Goal: Find specific page/section: Find specific page/section

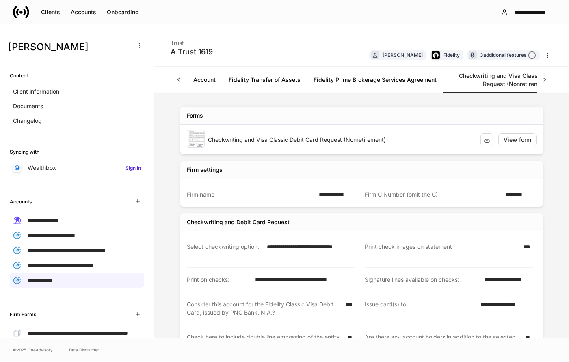
scroll to position [106, 0]
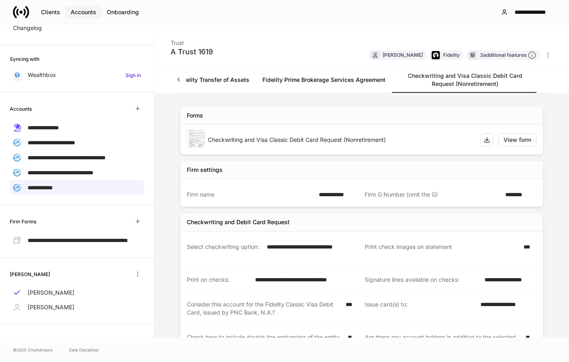
click at [79, 13] on div "Accounts" at bounding box center [84, 12] width 26 height 8
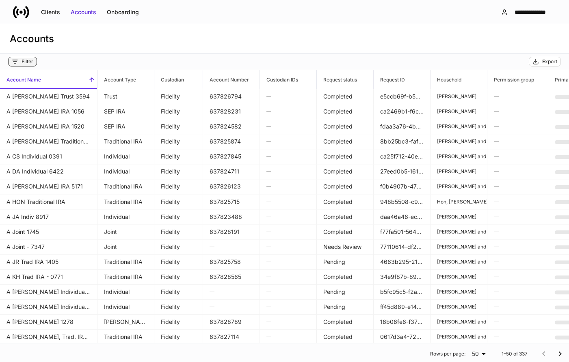
click at [30, 62] on div "Filter" at bounding box center [28, 61] width 12 height 6
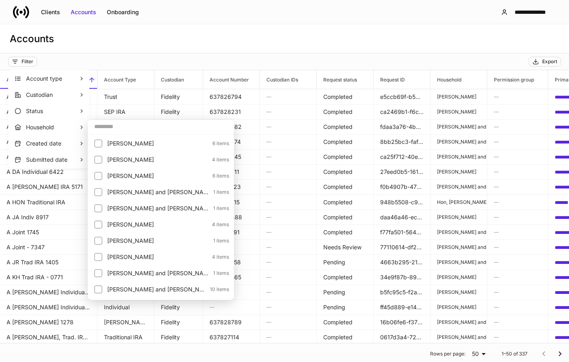
click at [103, 129] on input "text" at bounding box center [161, 126] width 146 height 15
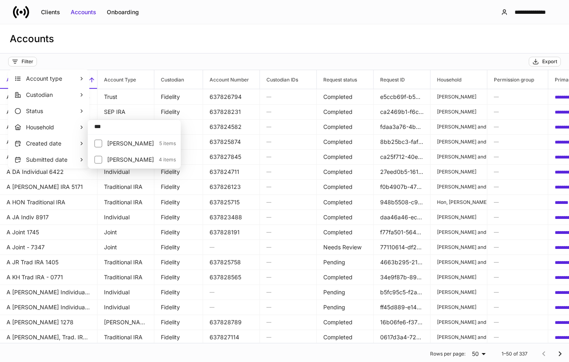
type input "***"
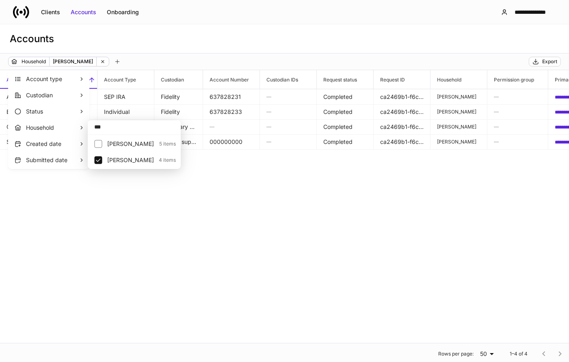
click at [407, 216] on div at bounding box center [284, 181] width 569 height 362
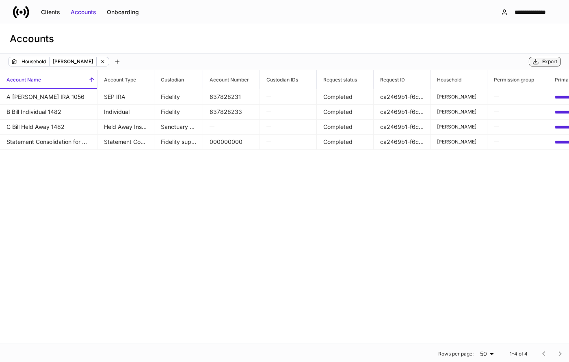
click at [537, 62] on icon "button" at bounding box center [535, 61] width 6 height 6
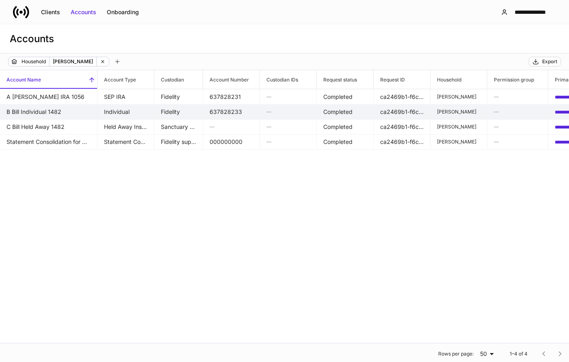
click at [32, 115] on td "B Bill Individual 1482" at bounding box center [48, 111] width 97 height 15
